Goal: Information Seeking & Learning: Learn about a topic

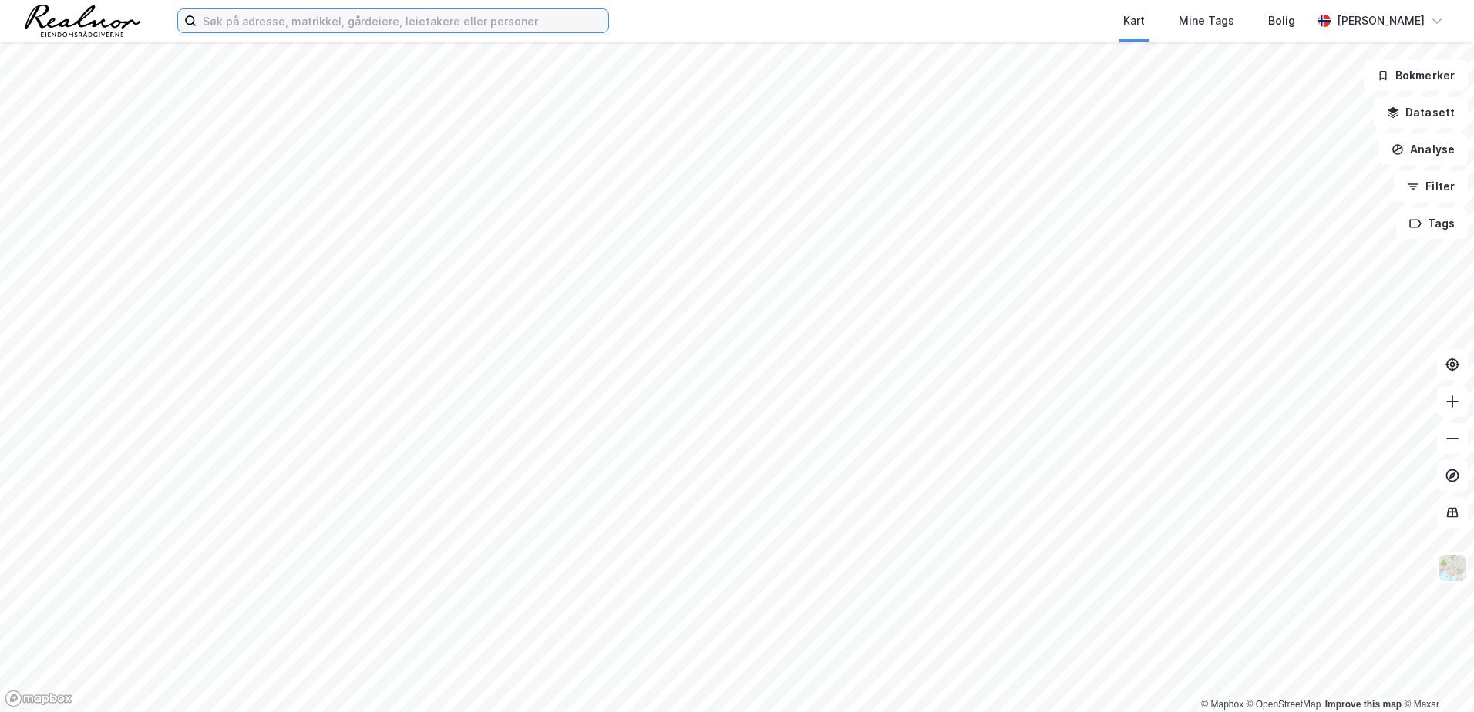
click at [278, 27] on input at bounding box center [403, 20] width 412 height 23
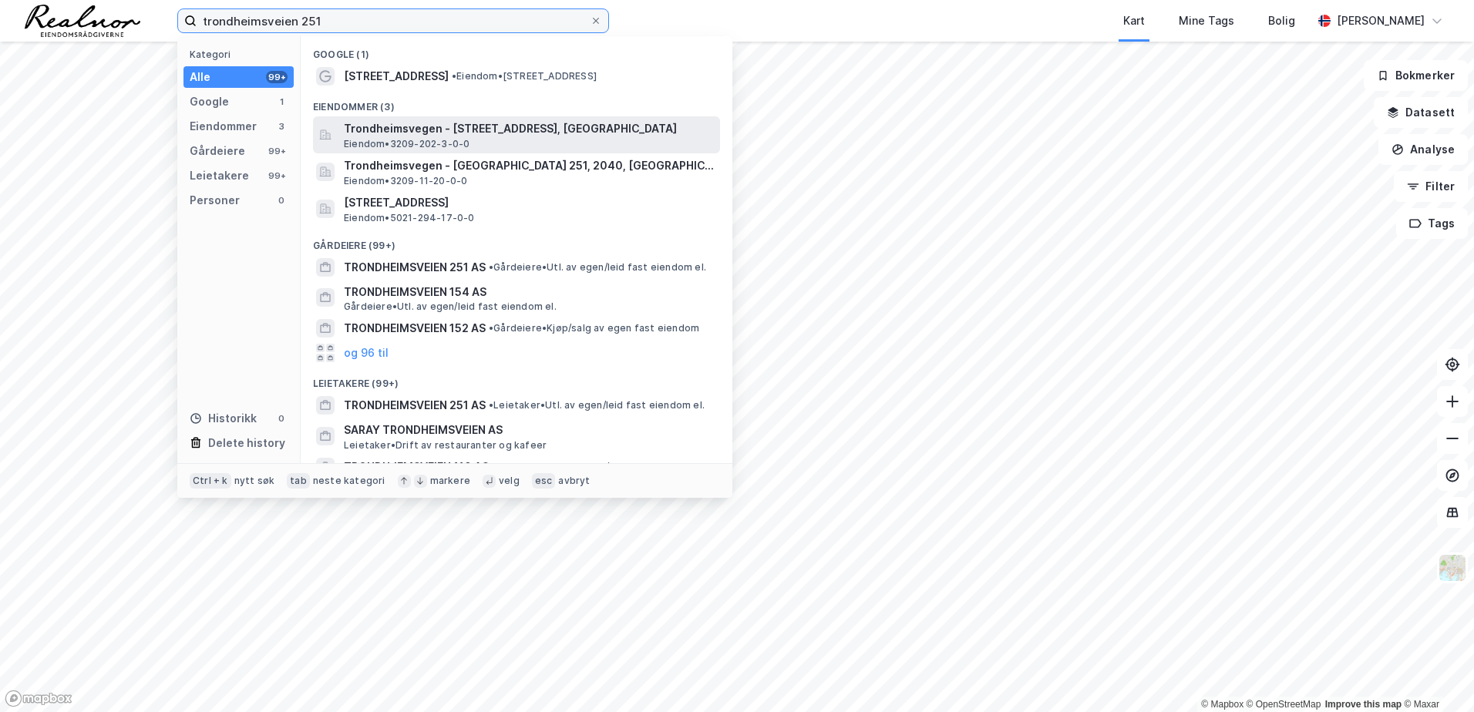
type input "trondheimsveien 251"
click at [425, 136] on span "Trondheimsvegen - [STREET_ADDRESS], [GEOGRAPHIC_DATA]" at bounding box center [529, 128] width 370 height 19
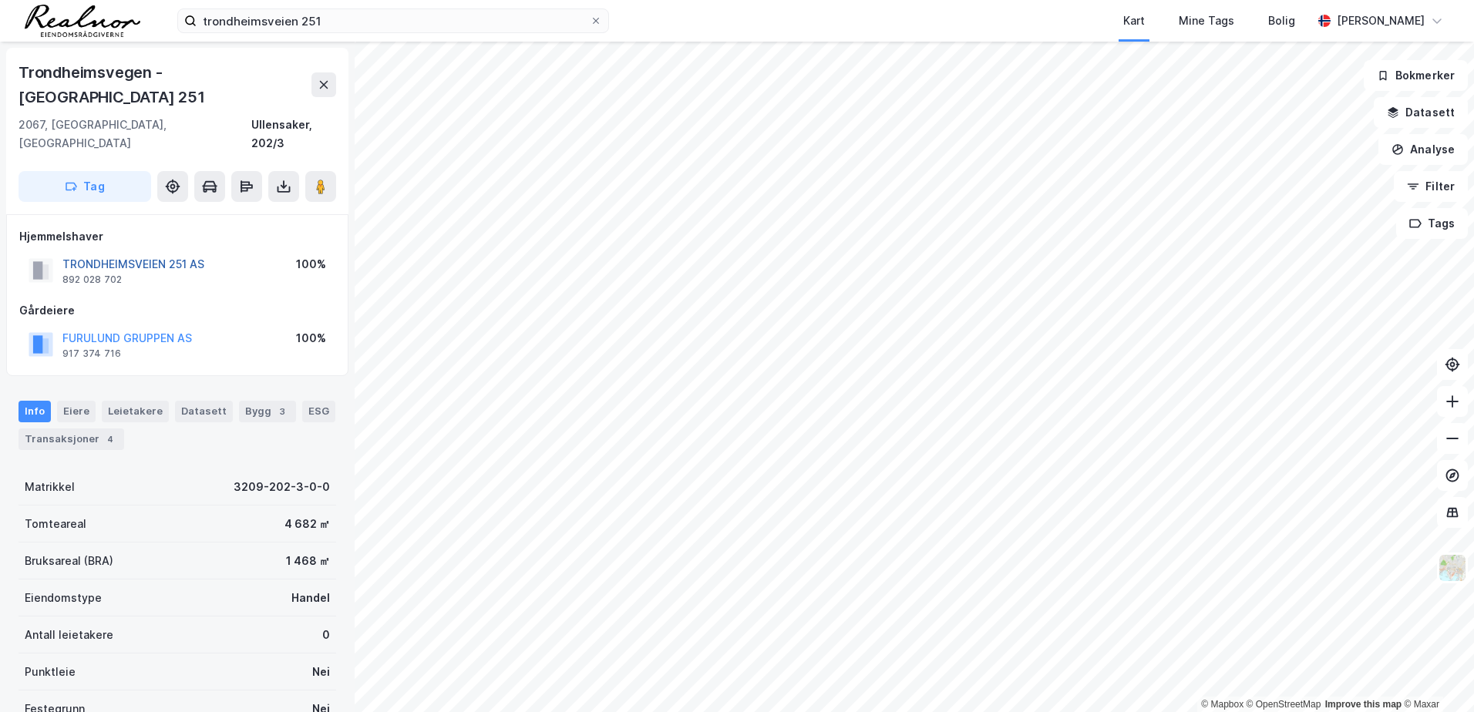
click at [0, 0] on button "TRONDHEIMSVEIEN 251 AS" at bounding box center [0, 0] width 0 height 0
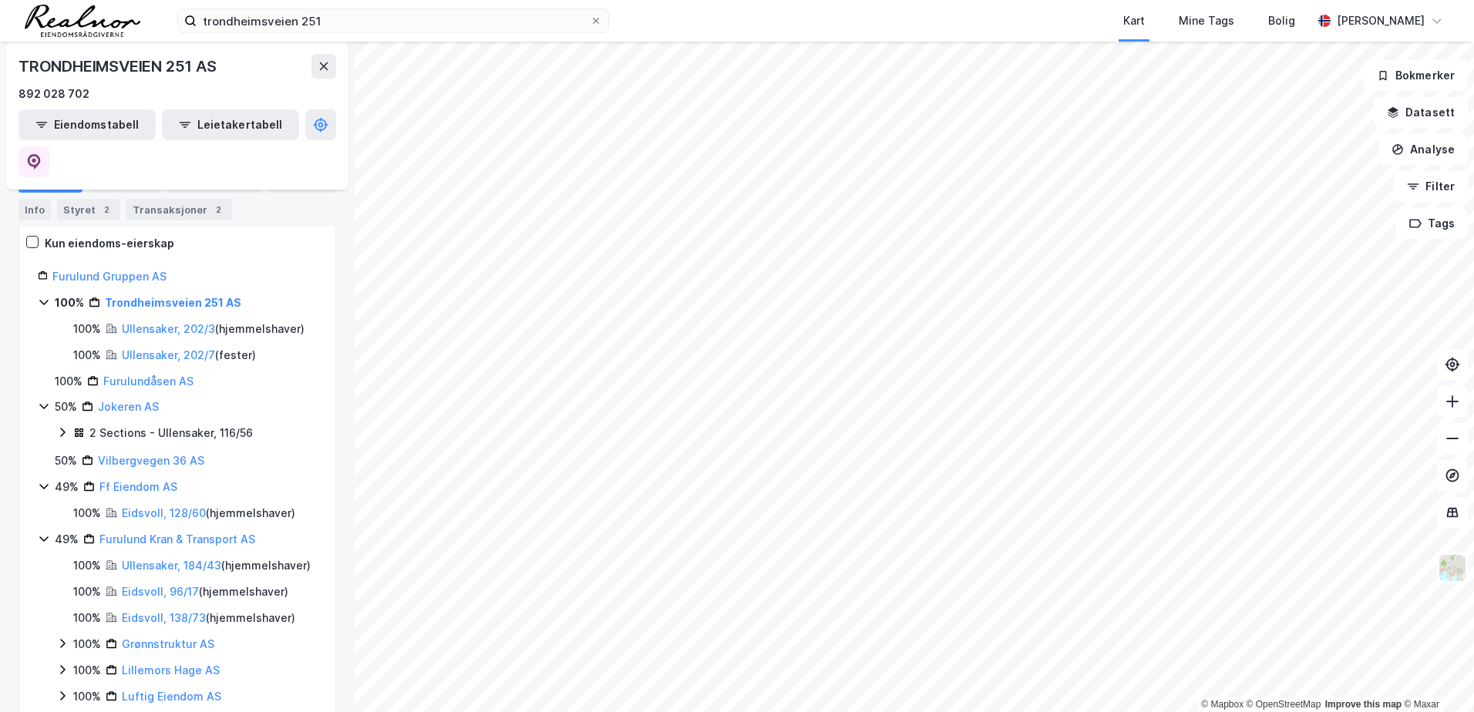
scroll to position [368, 0]
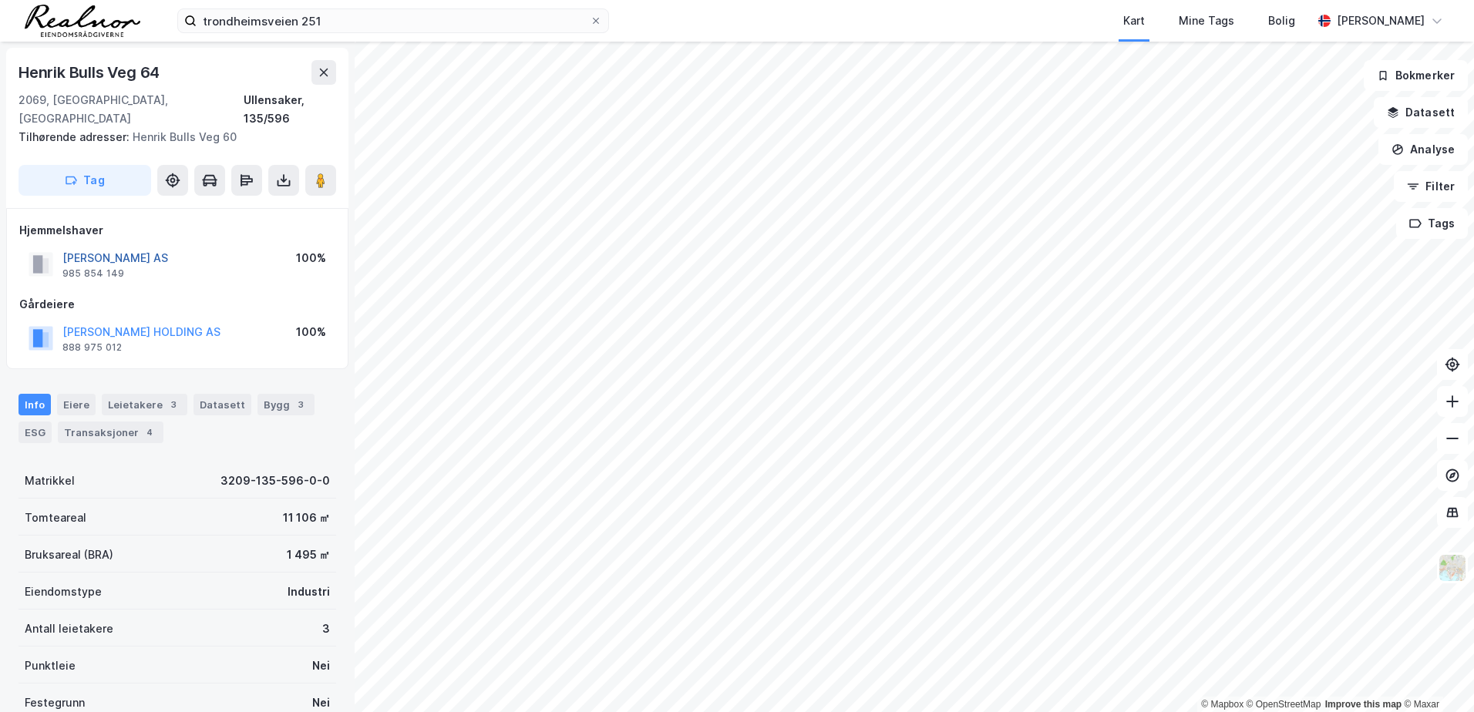
click at [0, 0] on button "[PERSON_NAME] AS" at bounding box center [0, 0] width 0 height 0
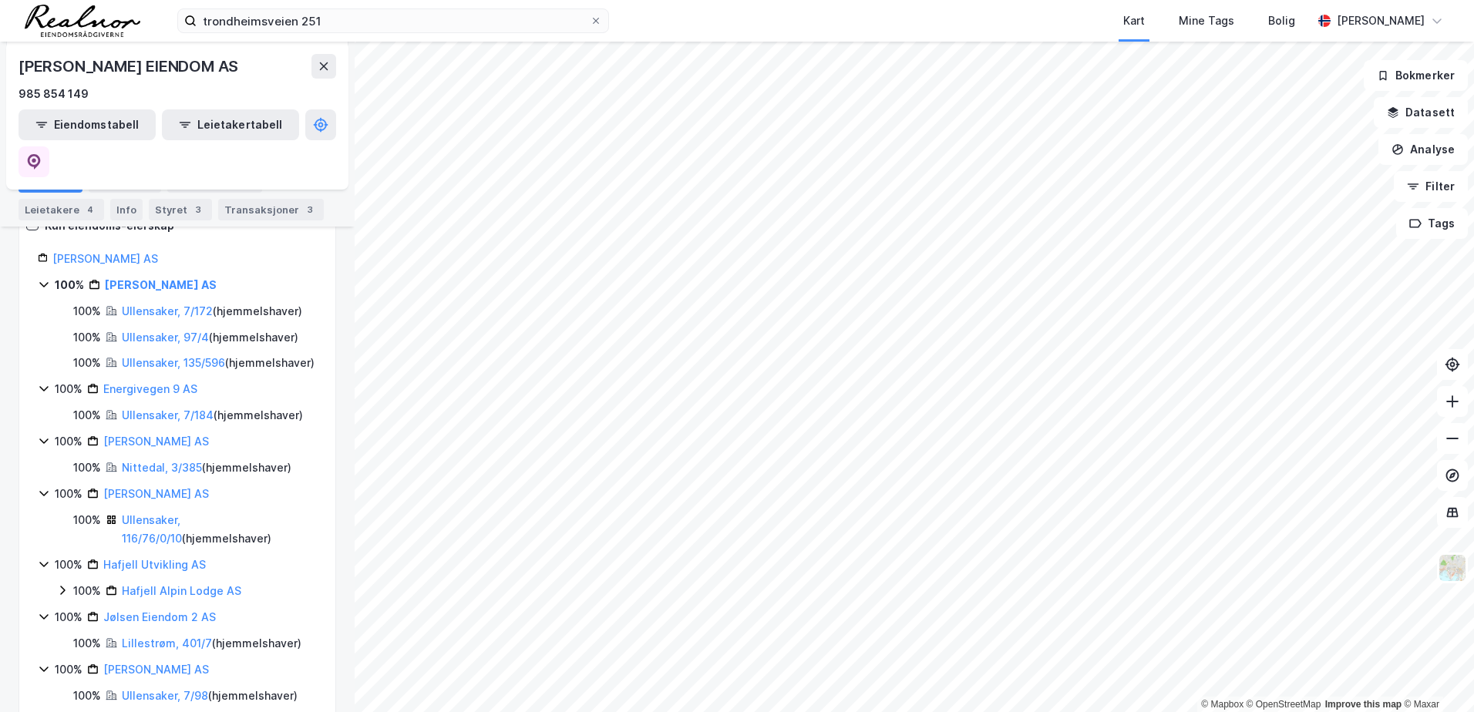
scroll to position [308, 0]
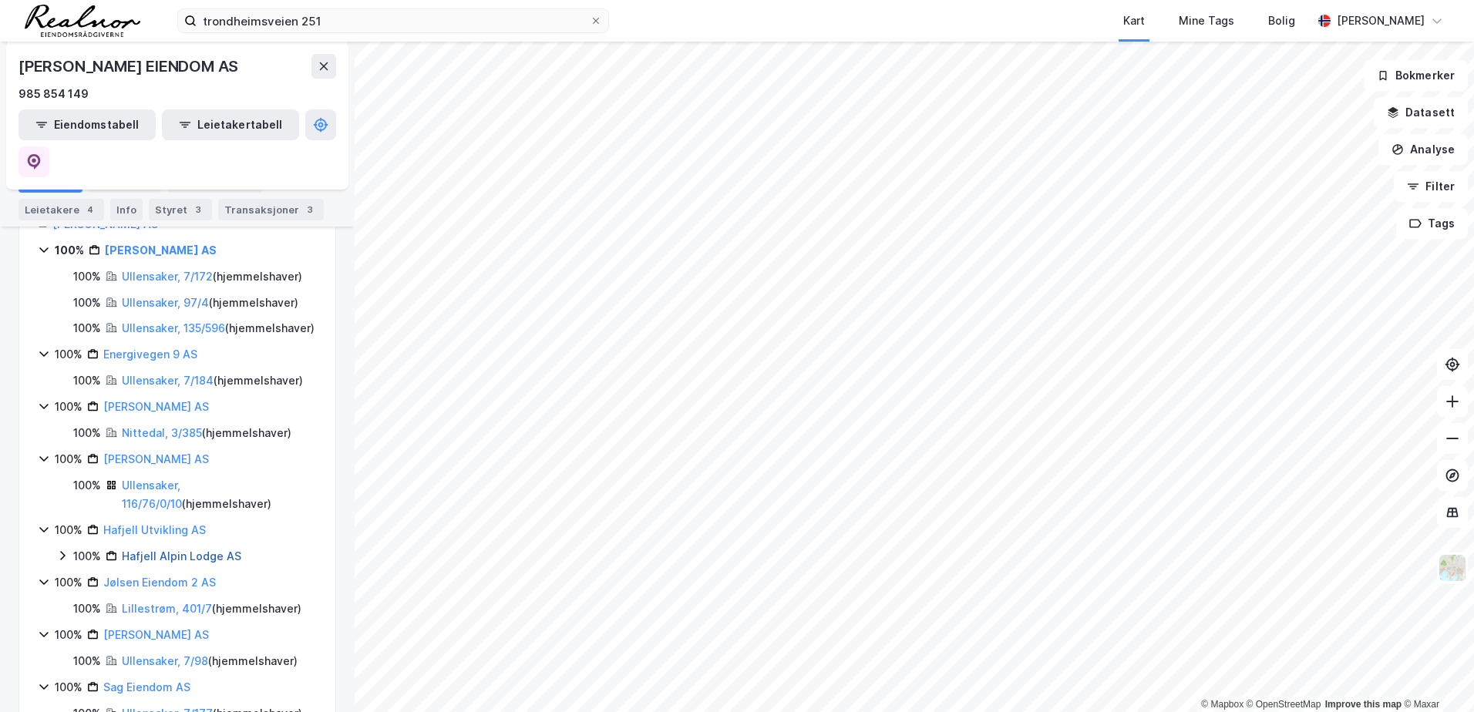
click at [165, 550] on link "Hafjell Alpin Lodge AS" at bounding box center [181, 556] width 119 height 13
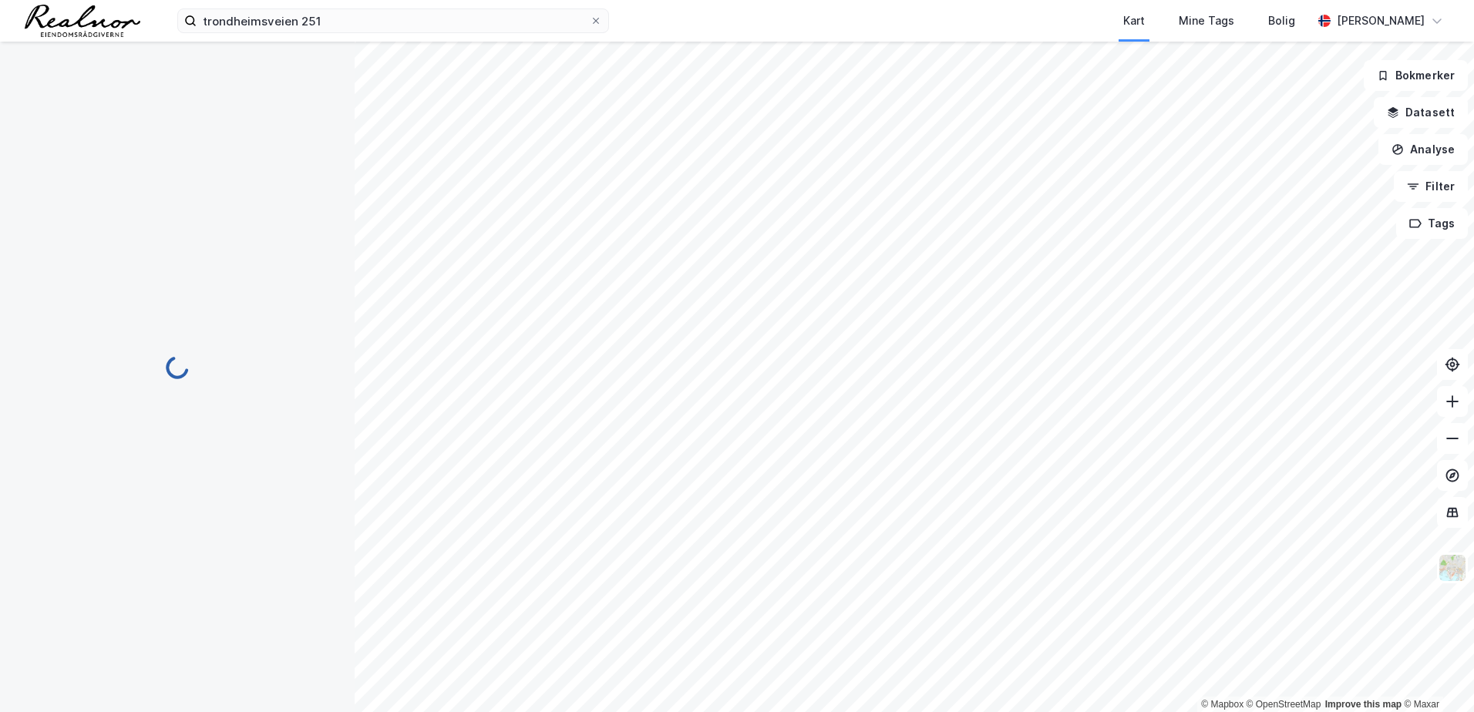
scroll to position [0, 0]
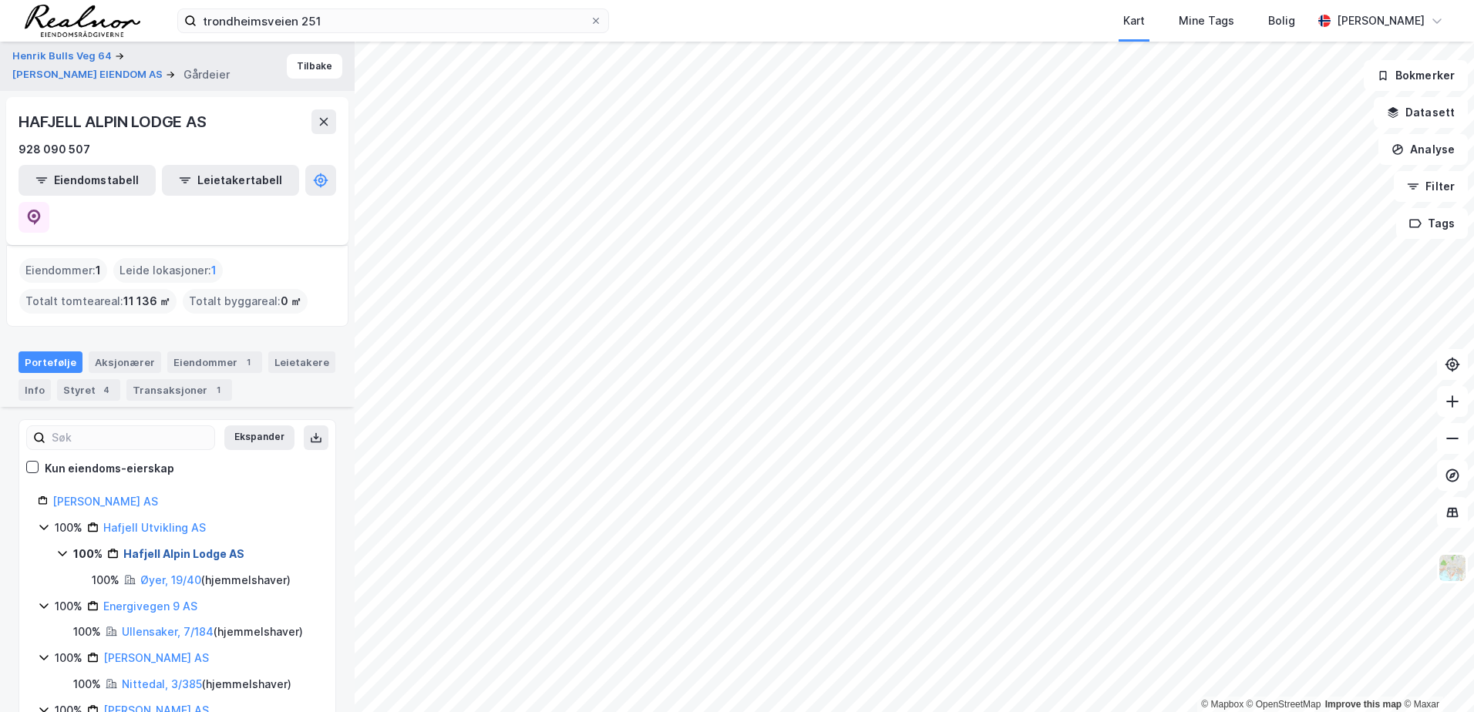
click at [182, 547] on link "Hafjell Alpin Lodge AS" at bounding box center [183, 553] width 121 height 13
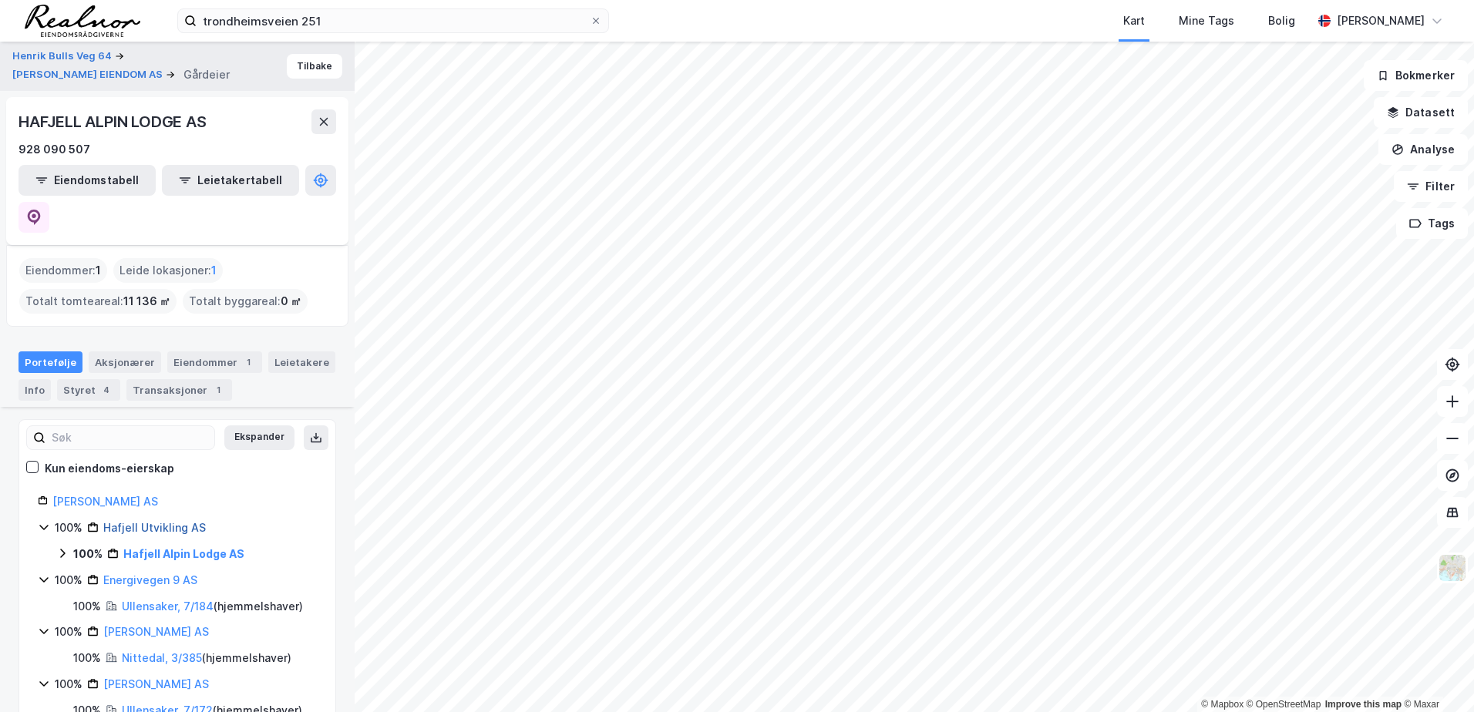
click at [167, 521] on link "Hafjell Utvikling AS" at bounding box center [154, 527] width 103 height 13
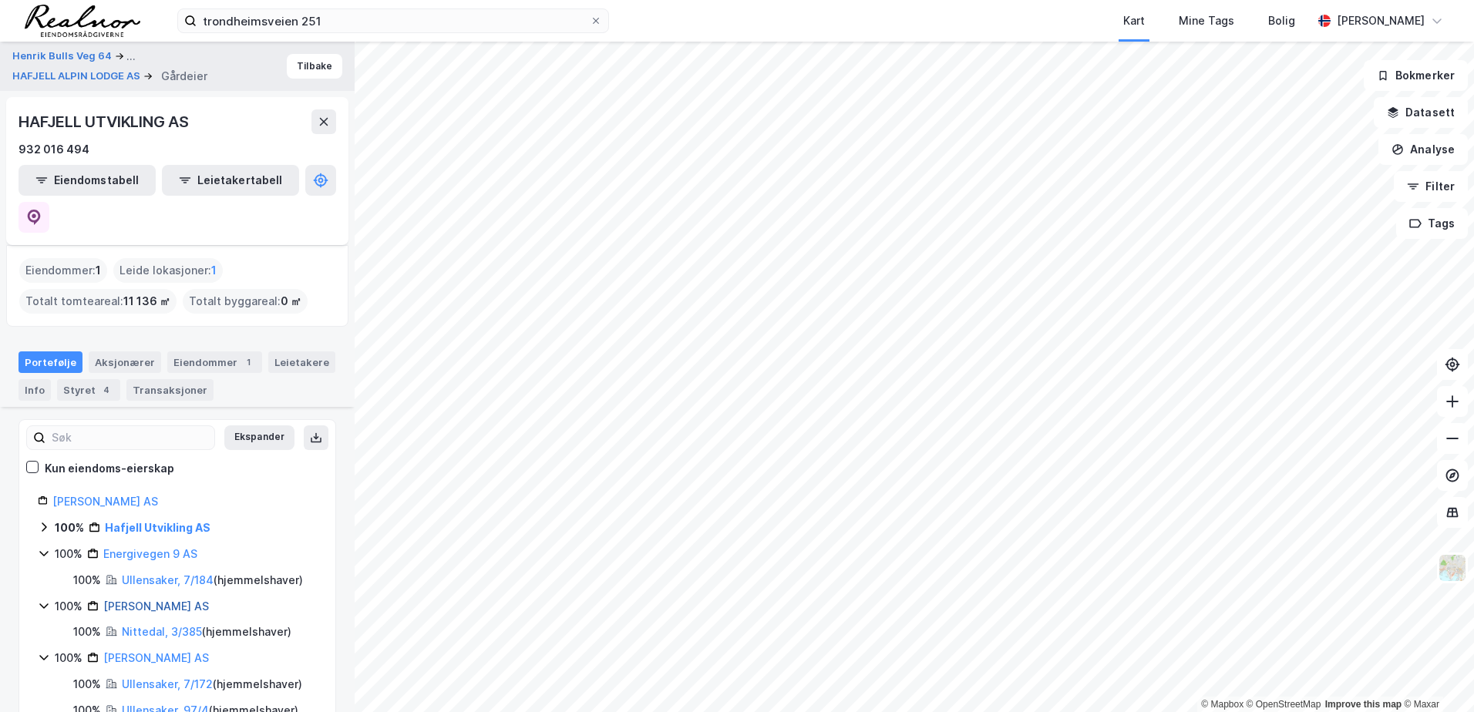
click at [148, 600] on link "[PERSON_NAME] AS" at bounding box center [156, 606] width 106 height 13
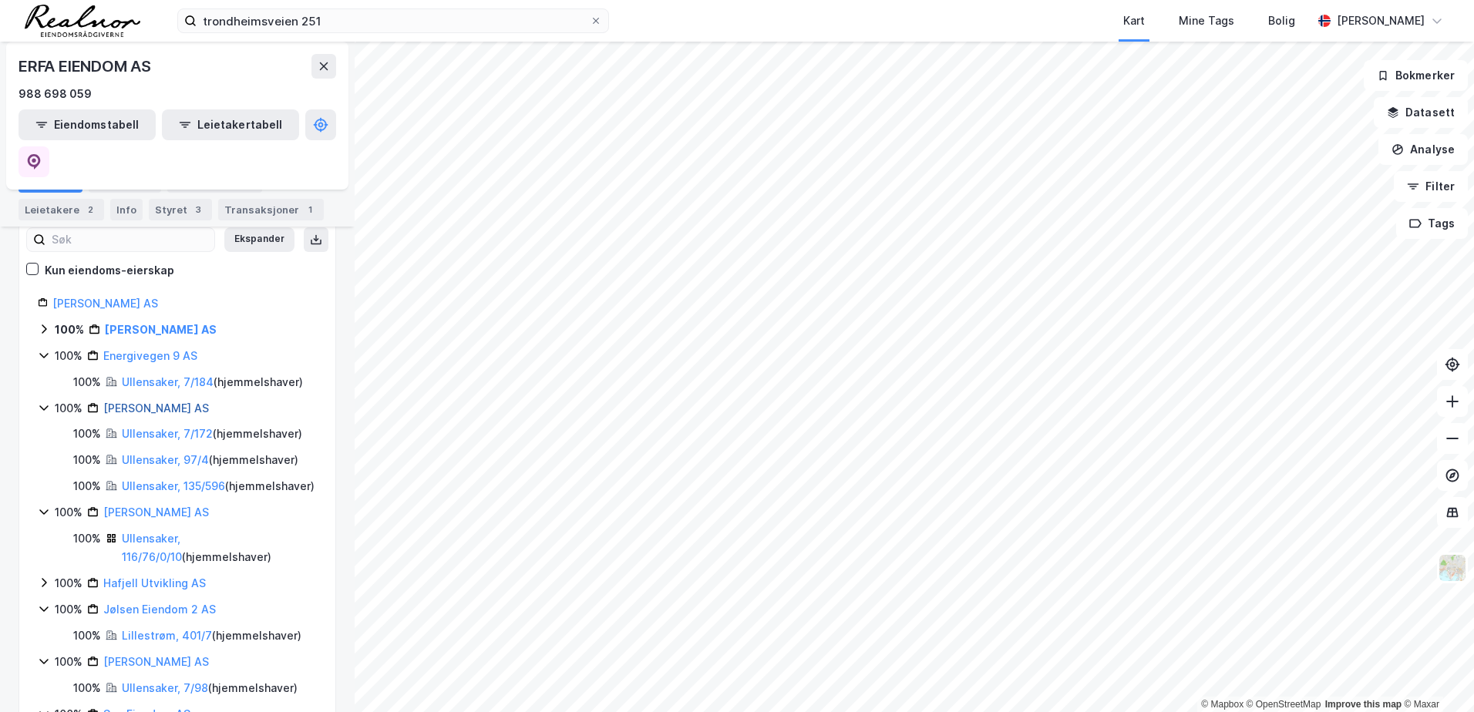
scroll to position [231, 0]
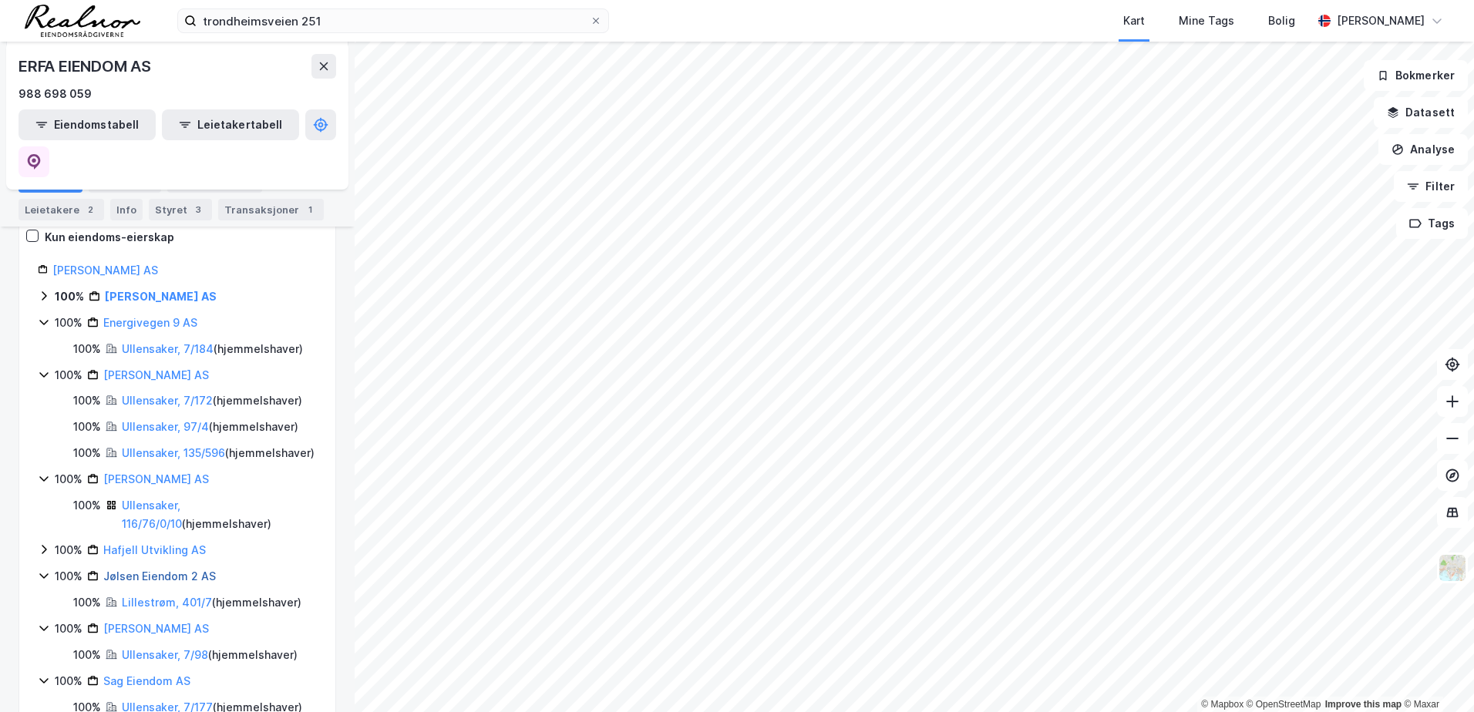
click at [153, 570] on link "Jølsen Eiendom 2 AS" at bounding box center [159, 576] width 113 height 13
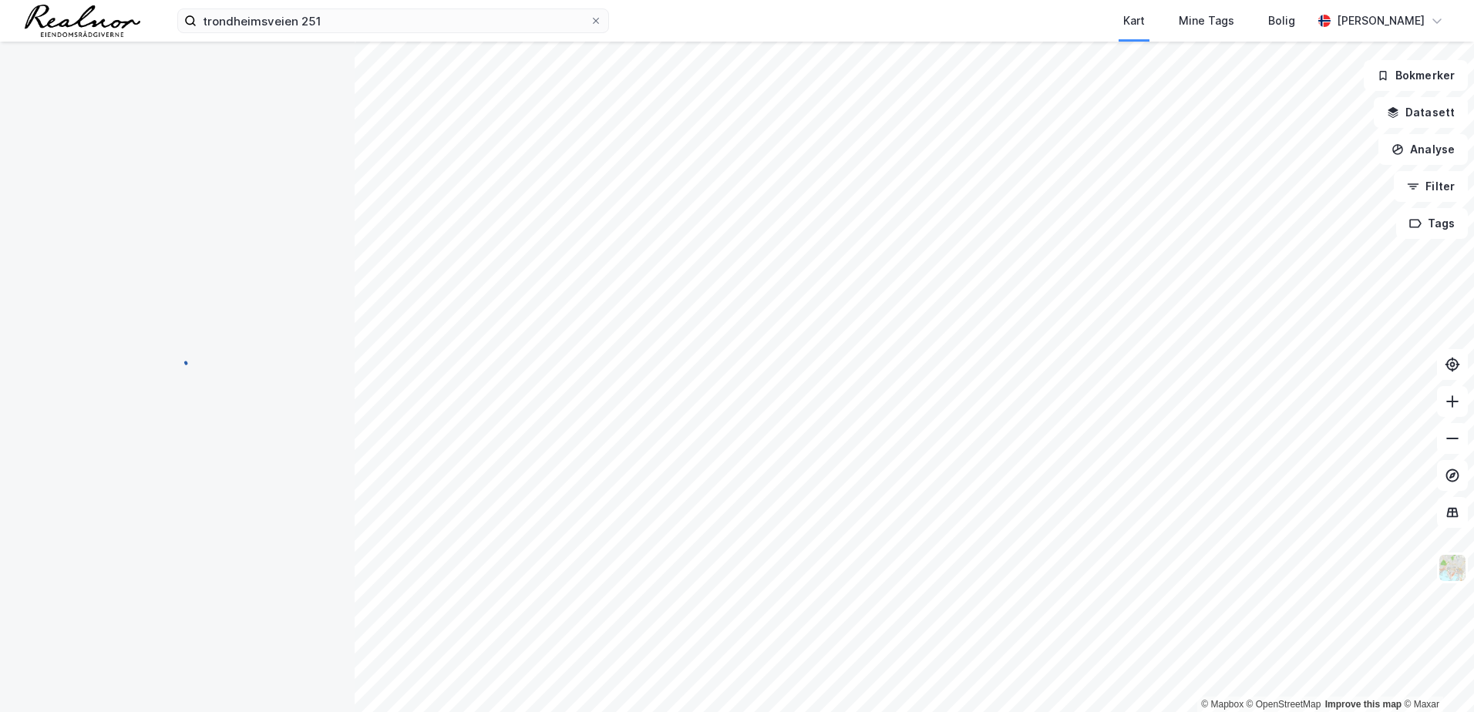
scroll to position [0, 0]
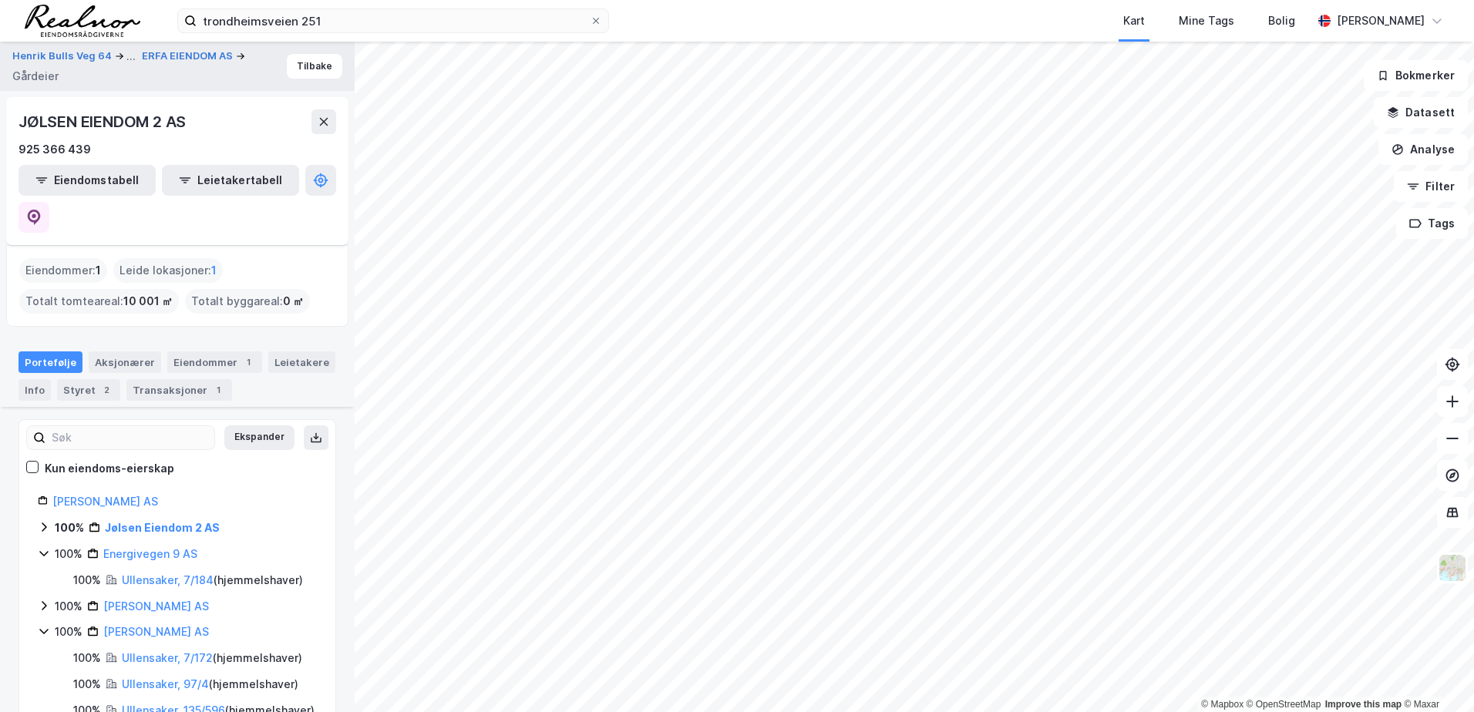
scroll to position [308, 0]
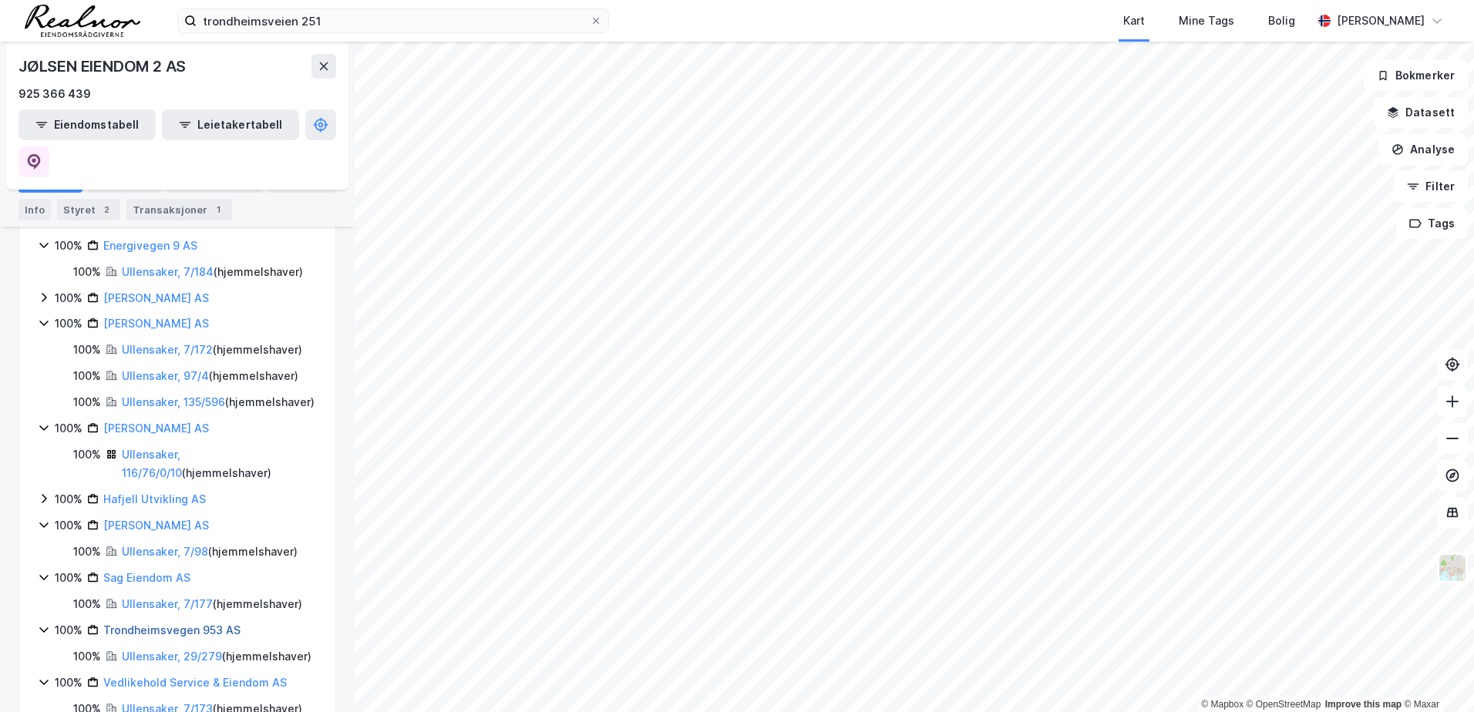
click at [153, 624] on link "Trondheimsvegen 953 AS" at bounding box center [171, 630] width 137 height 13
